Goal: Task Accomplishment & Management: Use online tool/utility

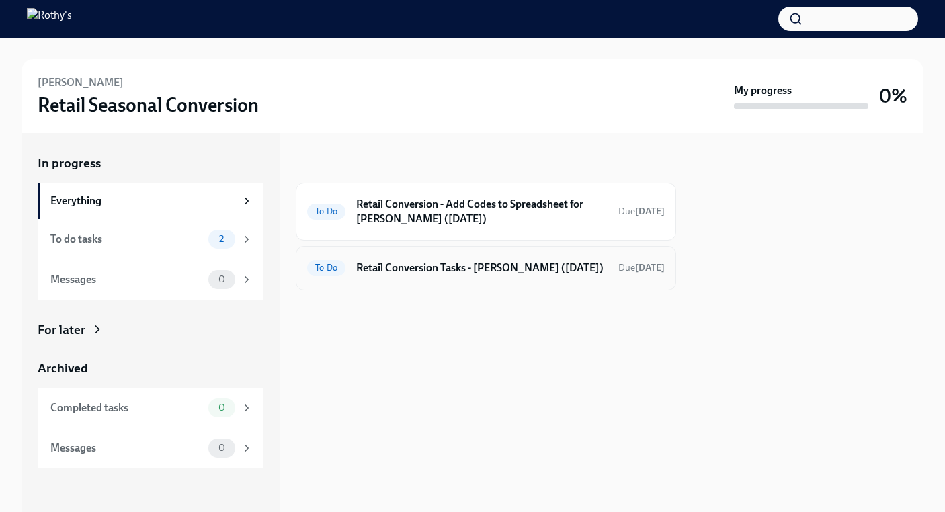
click at [373, 275] on h6 "Retail Conversion Tasks - [PERSON_NAME] ([DATE])" at bounding box center [481, 268] width 251 height 15
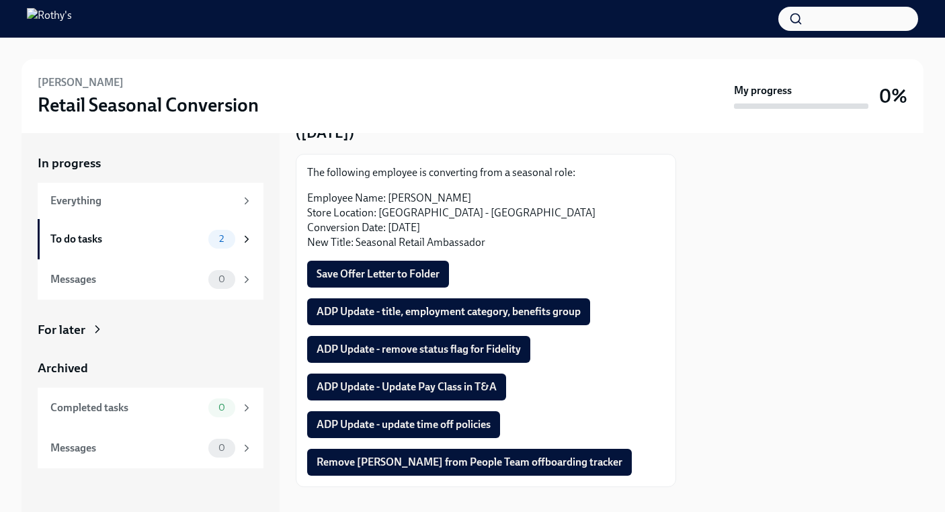
scroll to position [97, 0]
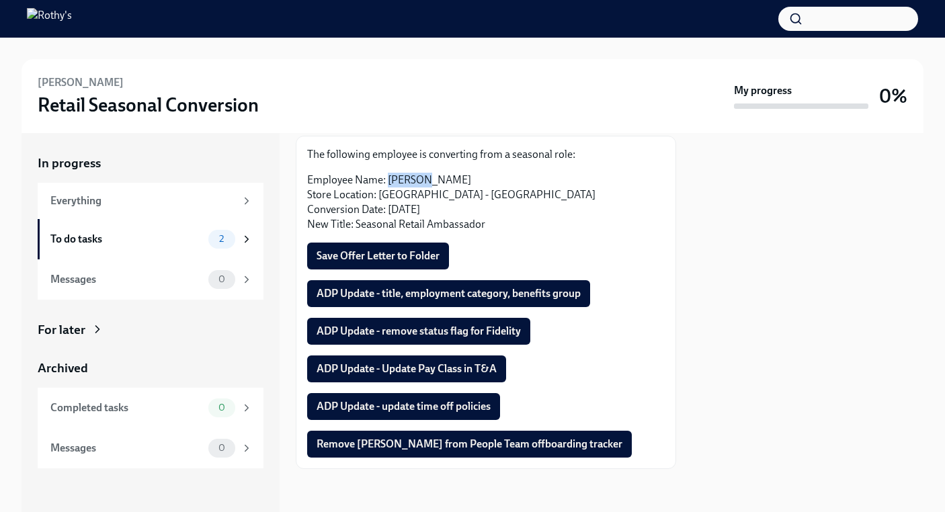
drag, startPoint x: 424, startPoint y: 178, endPoint x: 388, endPoint y: 178, distance: 35.6
click at [388, 178] on p "Employee Name: [PERSON_NAME] Store Location: [GEOGRAPHIC_DATA] - [GEOGRAPHIC_DA…" at bounding box center [485, 202] width 357 height 59
copy p "Jannyse"
click at [399, 252] on span "Save Offer Letter to Folder" at bounding box center [377, 255] width 123 height 13
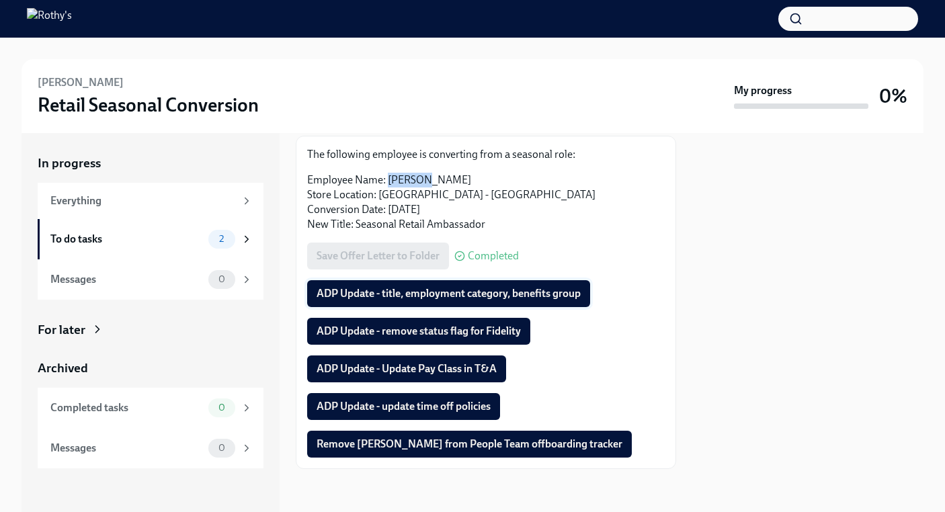
click at [400, 288] on span "ADP Update - title, employment category, benefits group" at bounding box center [448, 293] width 264 height 13
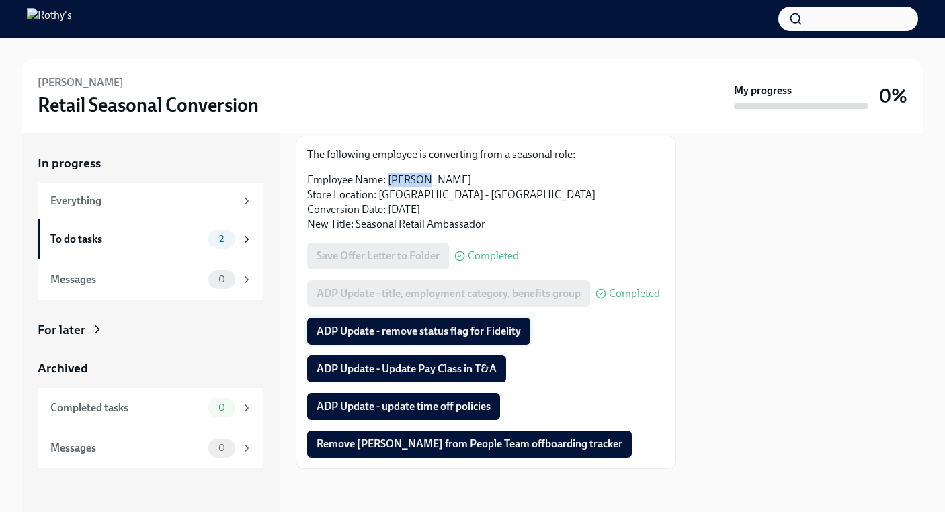
click at [398, 330] on span "ADP Update - remove status flag for Fidelity" at bounding box center [418, 330] width 204 height 13
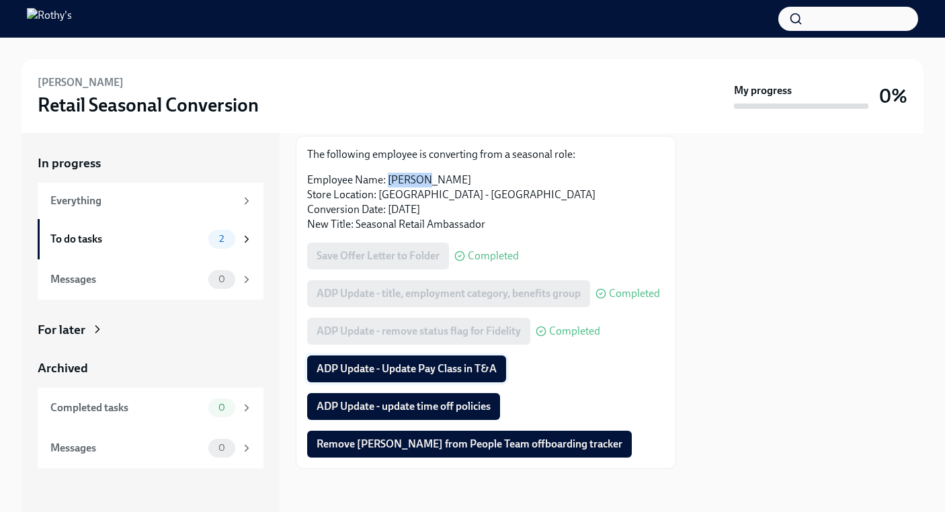
click at [392, 367] on span "ADP Update - Update Pay Class in T&A" at bounding box center [406, 368] width 180 height 13
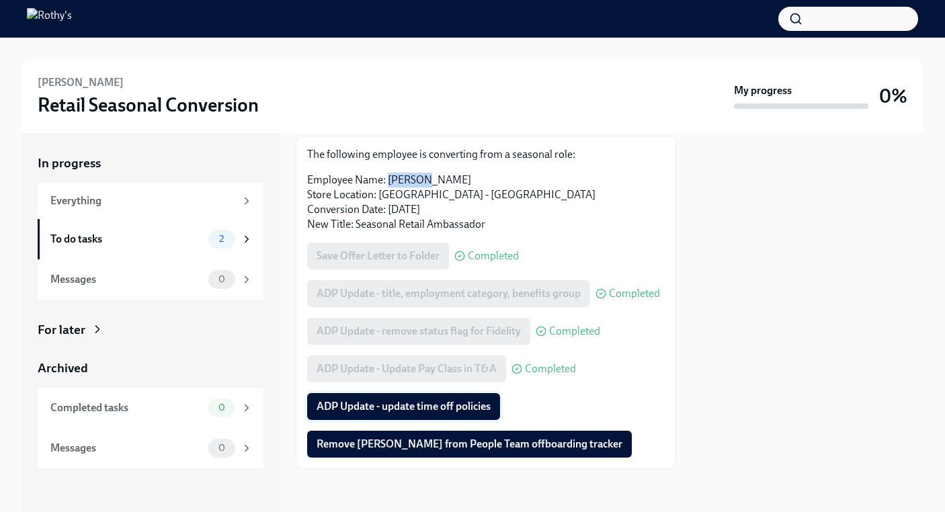
click at [390, 400] on span "ADP Update - update time off policies" at bounding box center [403, 406] width 174 height 13
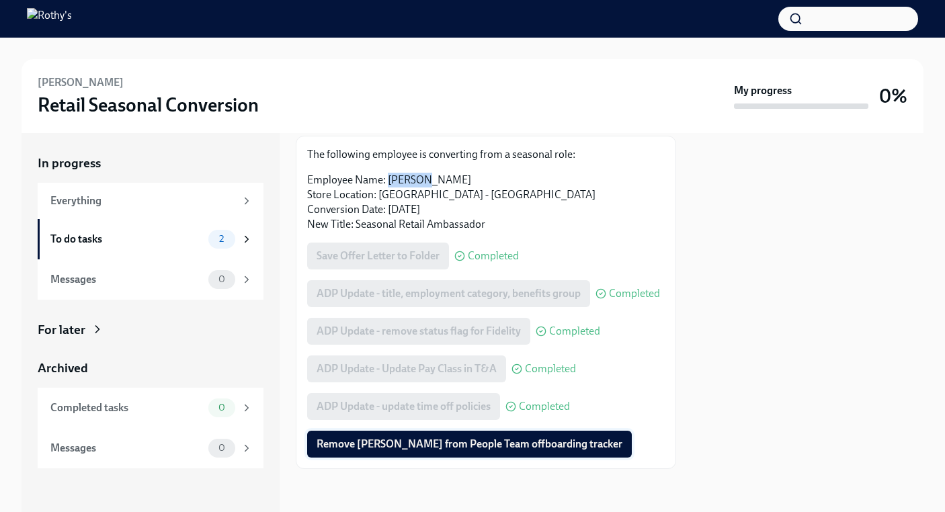
click at [419, 439] on span "Remove [PERSON_NAME] from People Team offboarding tracker" at bounding box center [469, 443] width 306 height 13
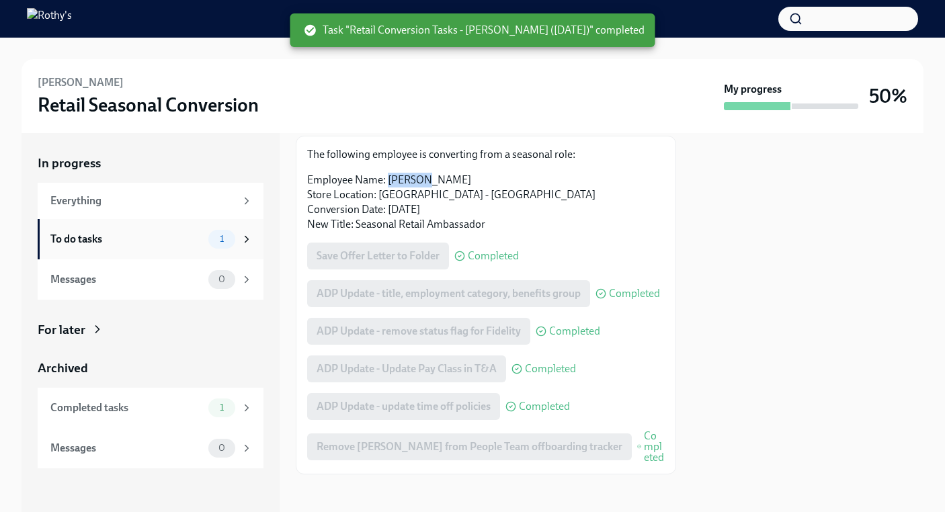
click at [150, 238] on div "To do tasks" at bounding box center [126, 239] width 153 height 15
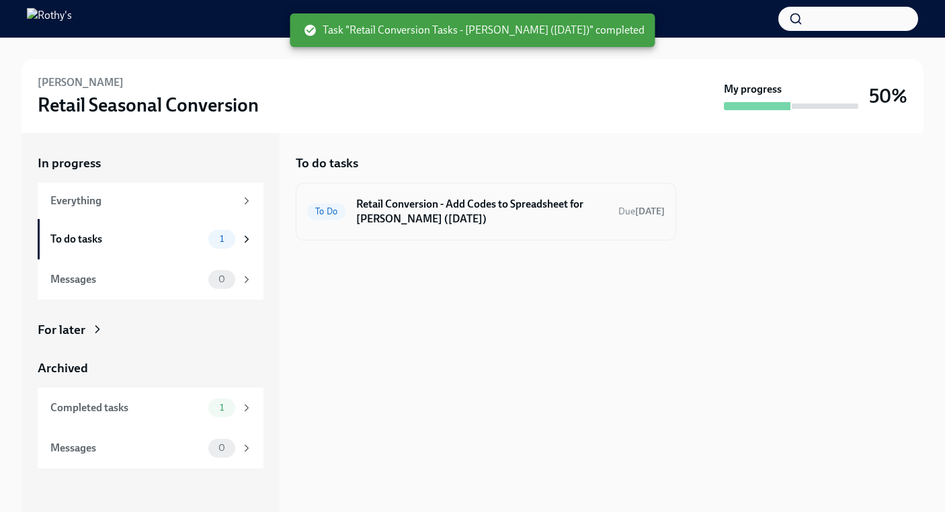
click at [447, 220] on h6 "Retail Conversion - Add Codes to Spreadsheet for [PERSON_NAME] ([DATE])" at bounding box center [481, 212] width 251 height 30
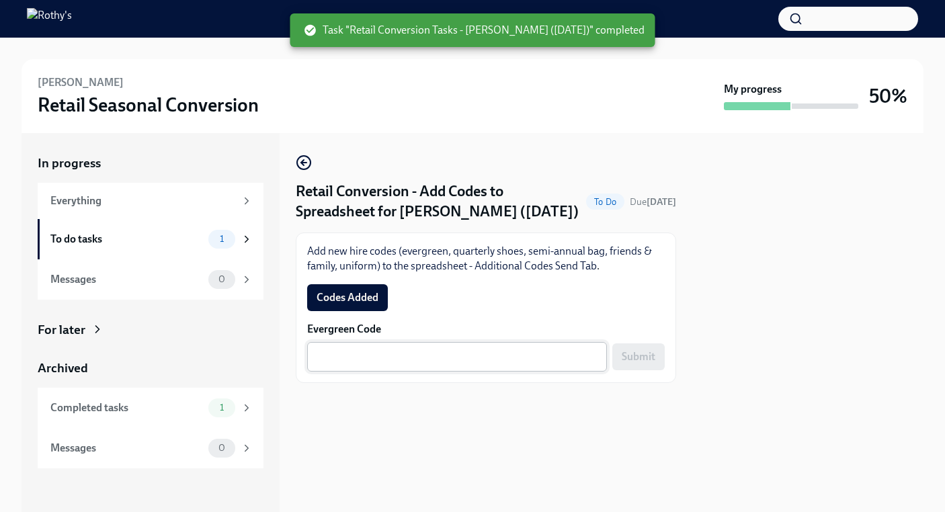
click at [347, 370] on div "x ​" at bounding box center [457, 357] width 300 height 30
paste textarea "E-FF-GJ3P2Q"
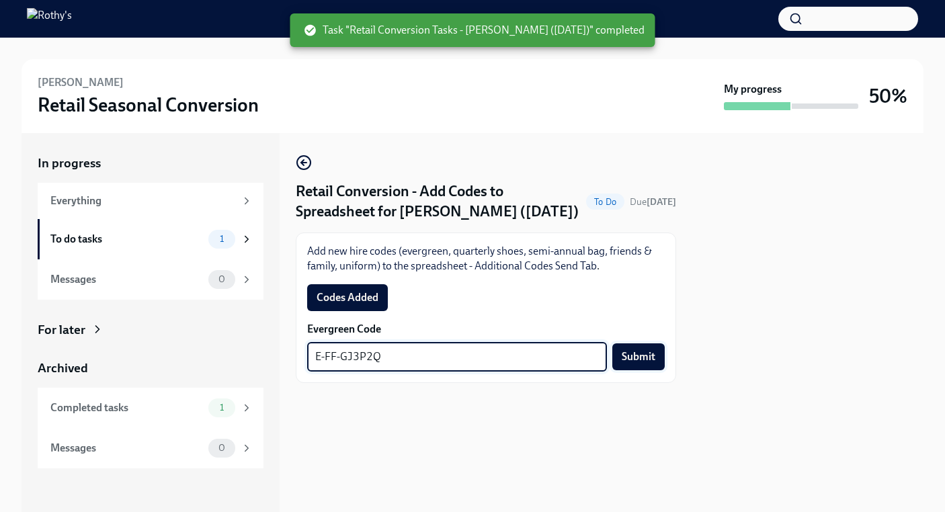
type textarea "E-FF-GJ3P2Q"
click at [661, 351] on button "Submit" at bounding box center [638, 356] width 52 height 27
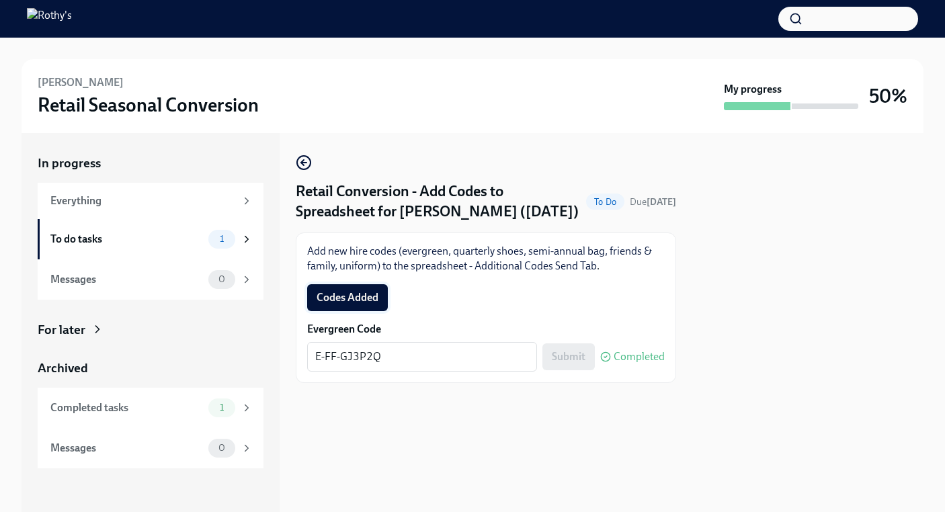
click at [353, 294] on span "Codes Added" at bounding box center [347, 297] width 62 height 13
